Goal: Task Accomplishment & Management: Use online tool/utility

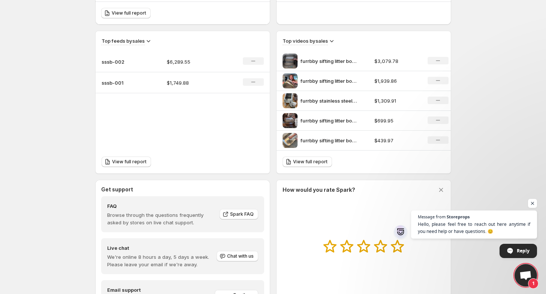
scroll to position [279, 0]
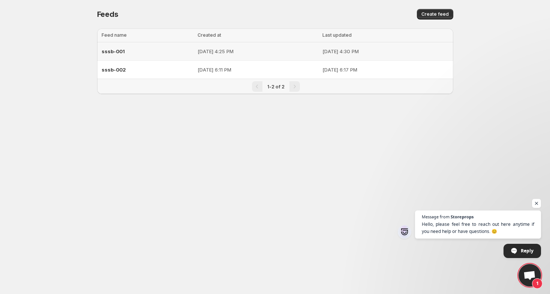
click at [153, 50] on div "sssb-001" at bounding box center [147, 51] width 91 height 13
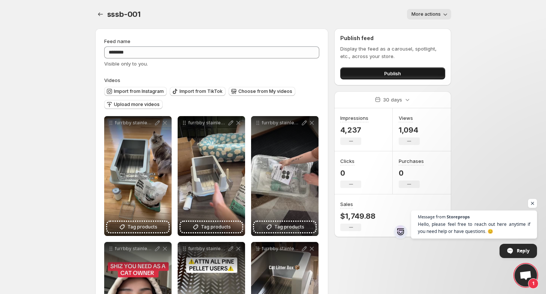
click at [411, 73] on button "Publish" at bounding box center [392, 73] width 105 height 12
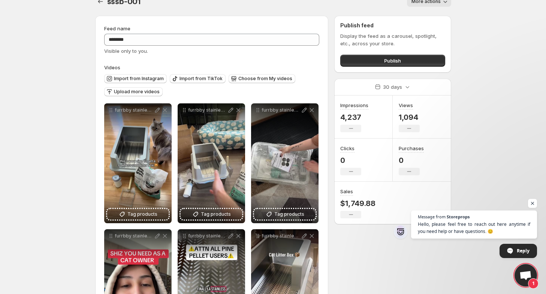
scroll to position [11, 0]
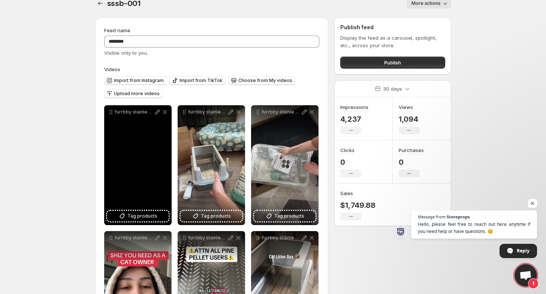
click at [140, 165] on div "furrbby stainless steel sifting litter box for pine pellets 2" at bounding box center [137, 165] width 67 height 120
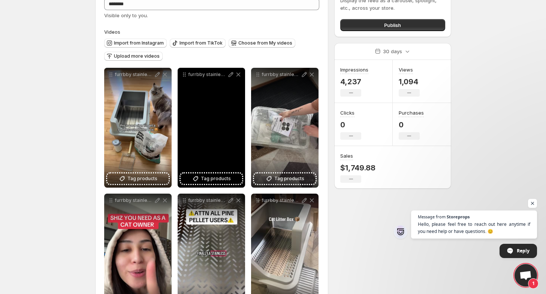
scroll to position [86, 0]
